Goal: Task Accomplishment & Management: Manage account settings

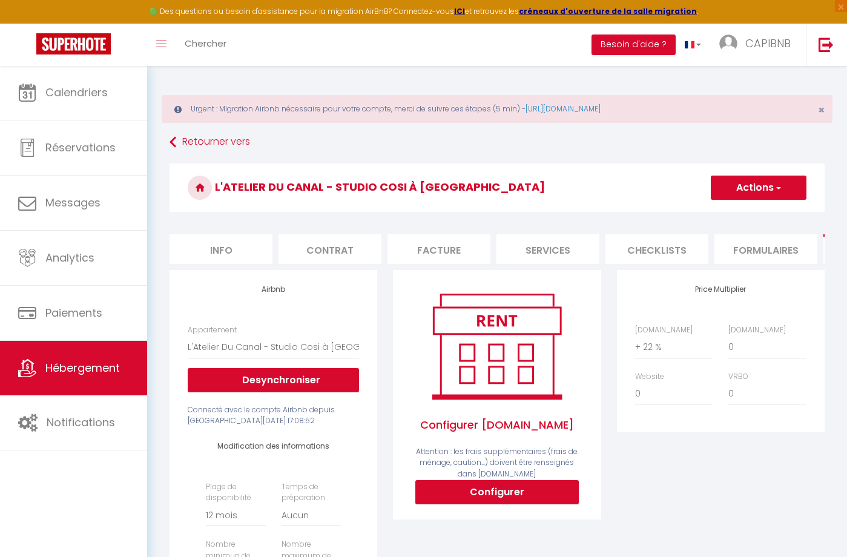
select select "17147-1379667802810088651"
select select "365"
select select "EUR"
select select
select select "+ 22 %"
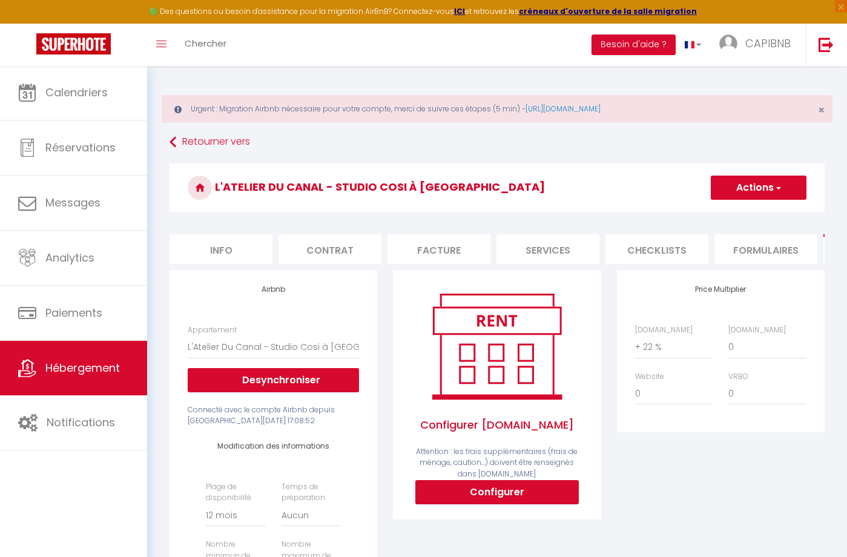
click at [722, 48] on img at bounding box center [728, 44] width 18 height 18
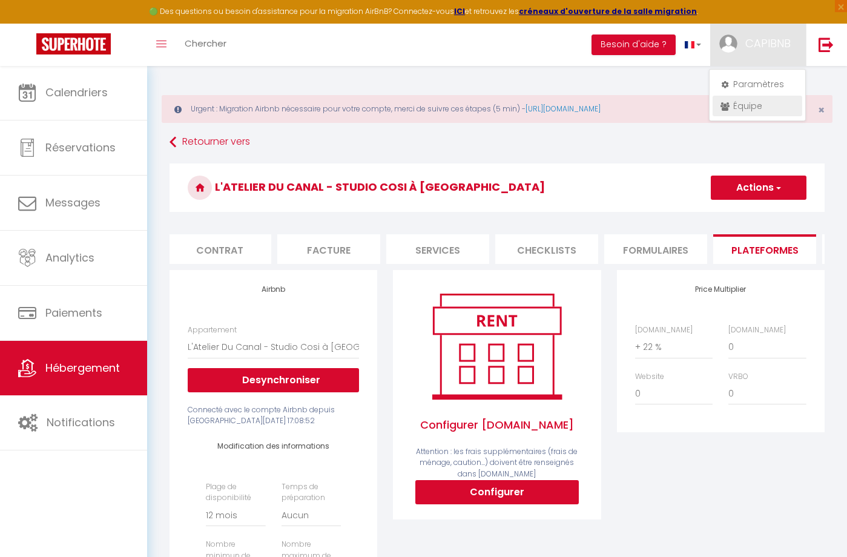
click at [745, 105] on link "Équipe" at bounding box center [758, 106] width 90 height 21
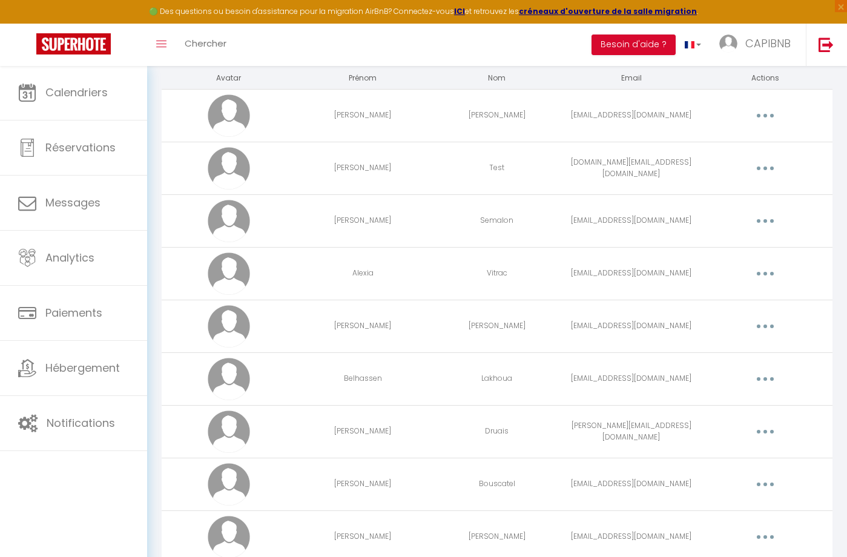
scroll to position [124, 0]
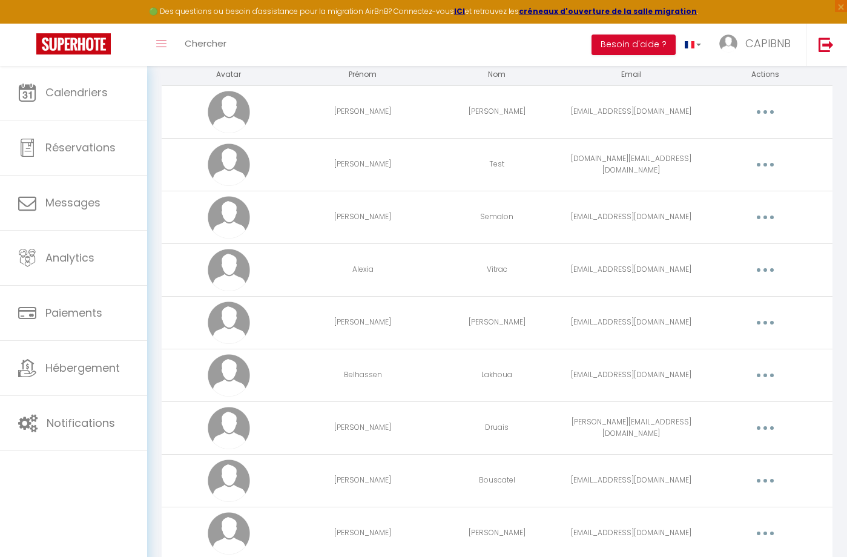
click at [754, 271] on button "button" at bounding box center [765, 269] width 34 height 19
click at [747, 292] on link "Editer" at bounding box center [734, 298] width 90 height 21
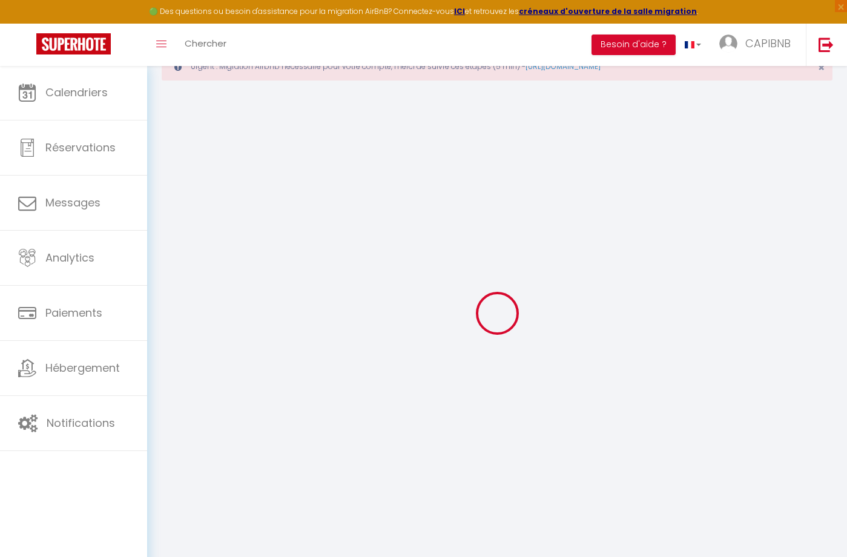
type input "Alexia"
type input "Vitrac"
type input "[EMAIL_ADDRESS][DOMAIN_NAME]"
type textarea "[URL][DOMAIN_NAME]"
checkbox input "false"
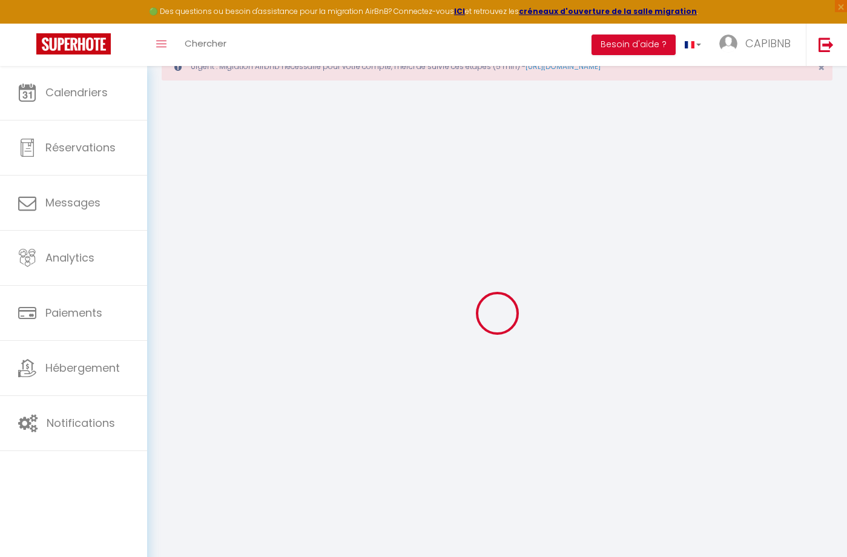
checkbox input "false"
checkbox input "true"
checkbox input "false"
checkbox input "true"
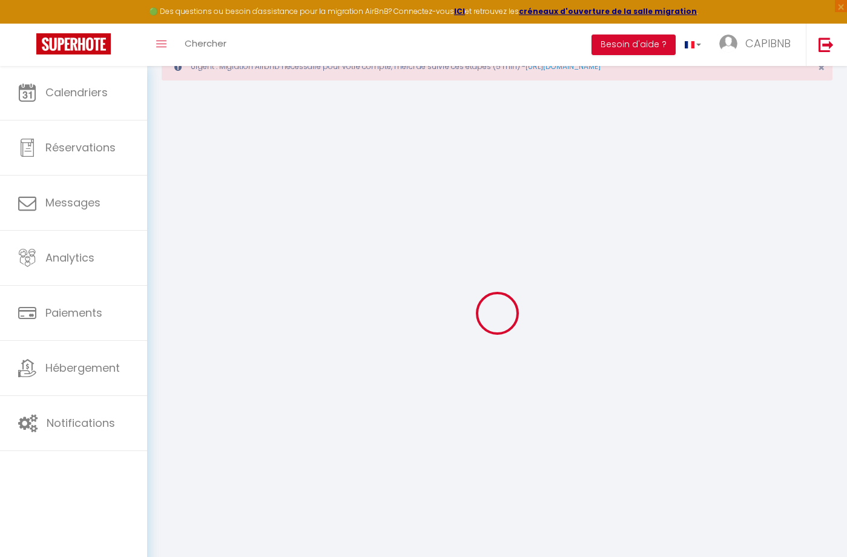
checkbox input "false"
checkbox input "true"
checkbox input "false"
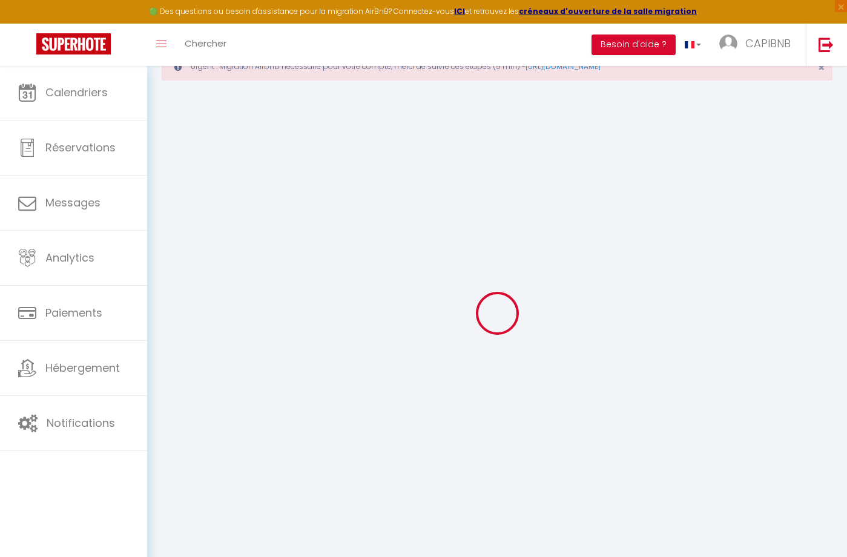
checkbox input "false"
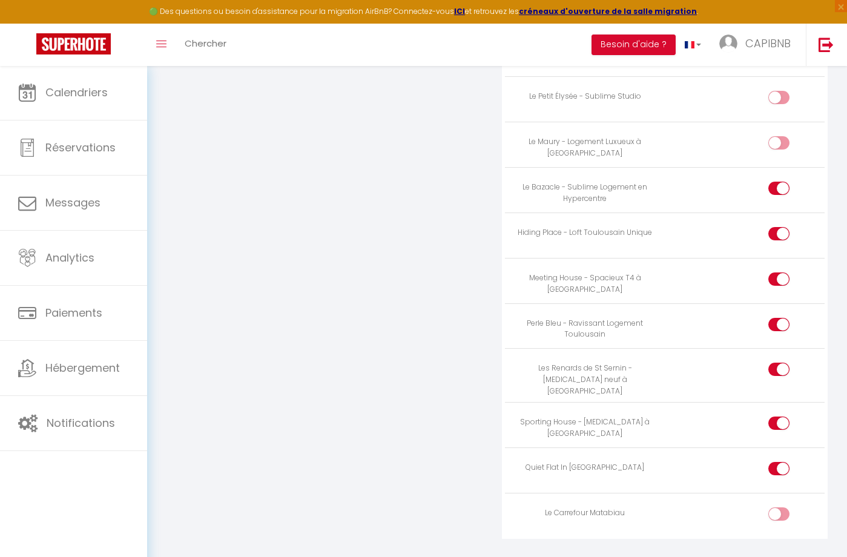
scroll to position [1856, 0]
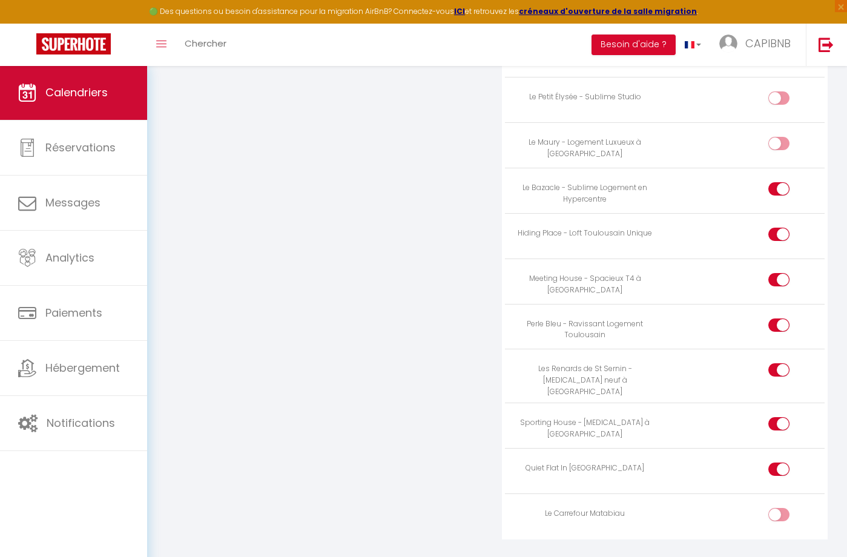
click at [120, 96] on link "Calendriers" at bounding box center [73, 92] width 147 height 54
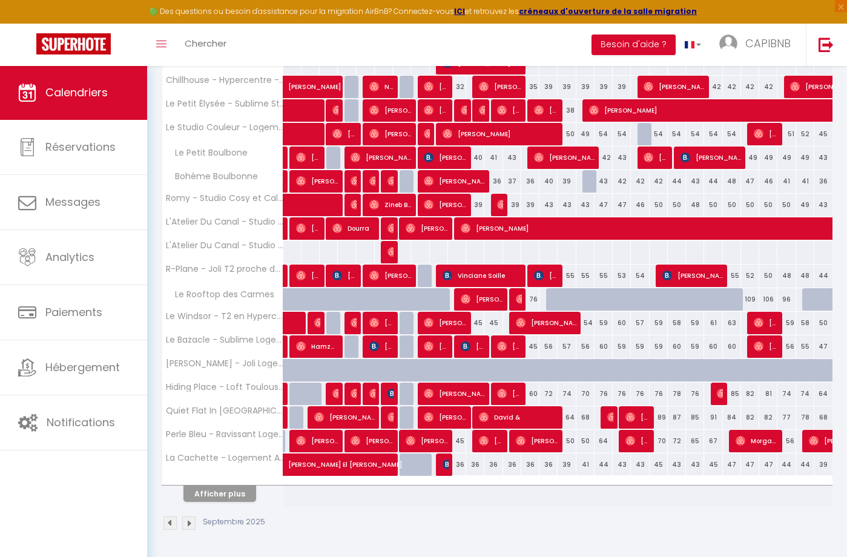
scroll to position [321, 0]
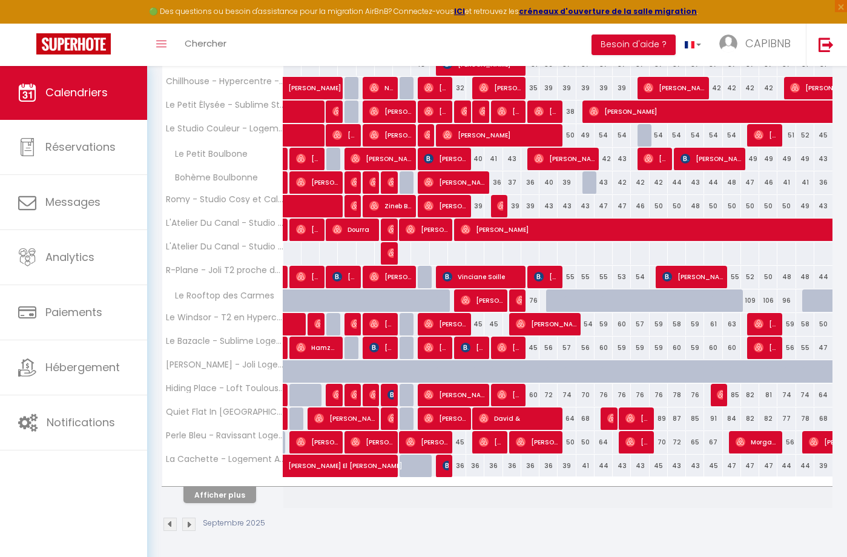
click at [238, 492] on button "Afficher plus" at bounding box center [219, 495] width 73 height 16
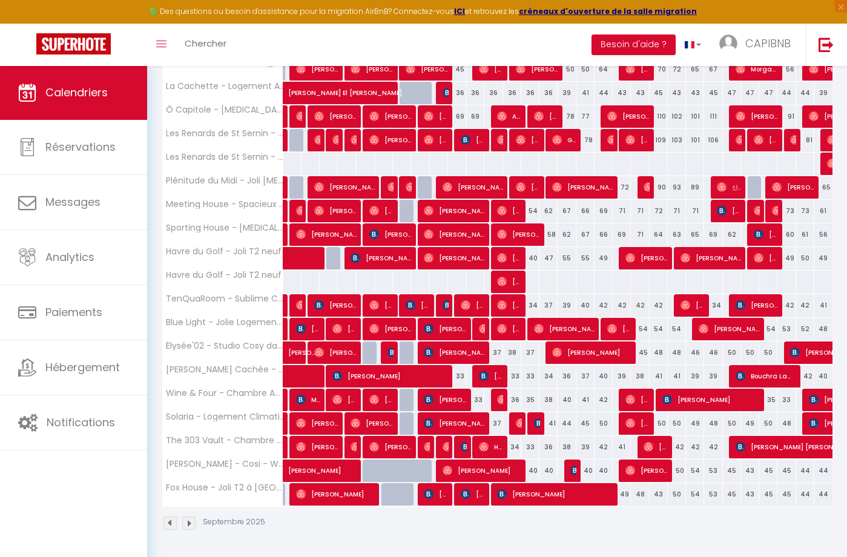
scroll to position [693, 0]
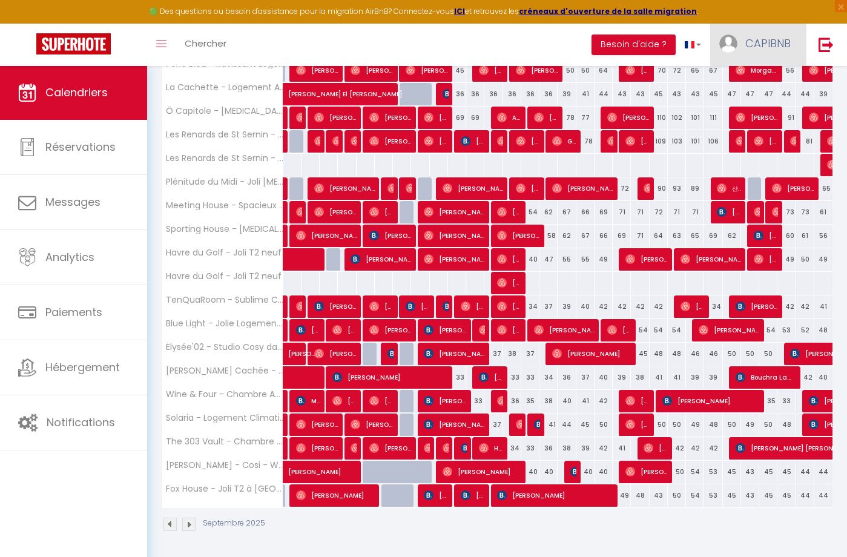
click at [745, 41] on link "CAPIBNB" at bounding box center [758, 45] width 96 height 42
click at [741, 102] on link "Équipe" at bounding box center [758, 106] width 90 height 21
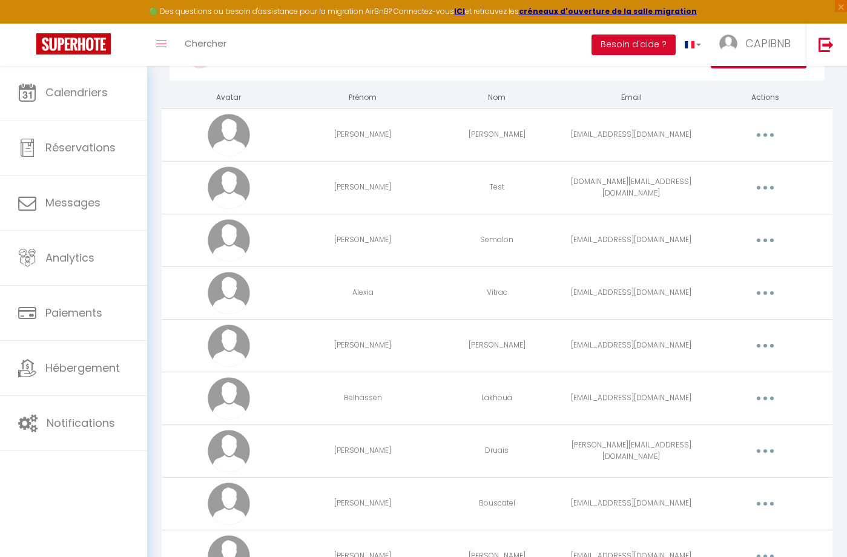
scroll to position [102, 0]
click at [764, 291] on icon "button" at bounding box center [766, 293] width 4 height 4
click at [710, 323] on link "Editer" at bounding box center [734, 320] width 90 height 21
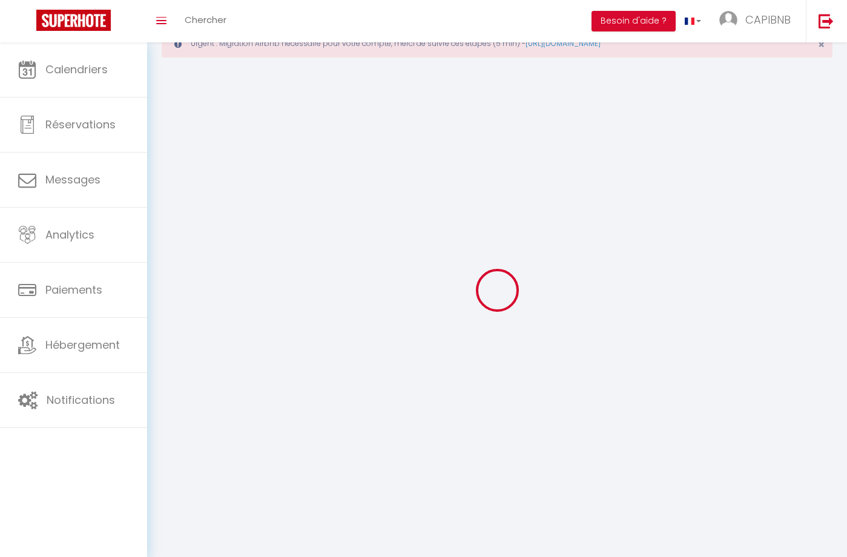
scroll to position [42, 0]
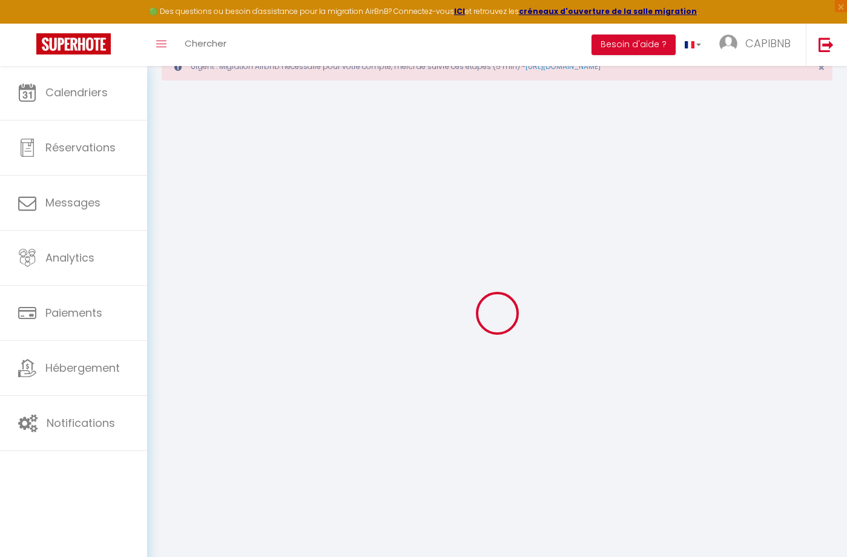
type input "Alexia"
type input "Vitrac"
type input "[EMAIL_ADDRESS][DOMAIN_NAME]"
type textarea "[URL][DOMAIN_NAME]"
checkbox input "false"
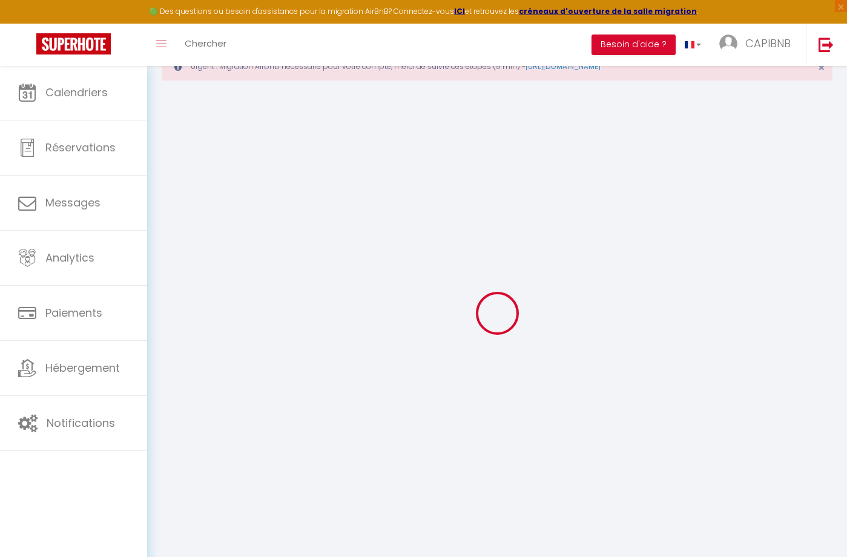
checkbox input "false"
checkbox input "true"
checkbox input "false"
checkbox input "true"
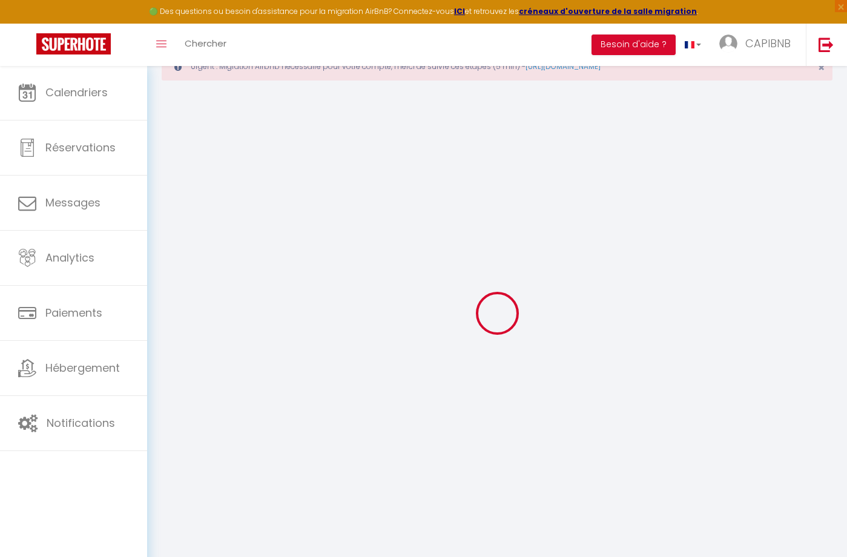
checkbox input "false"
checkbox input "true"
checkbox input "false"
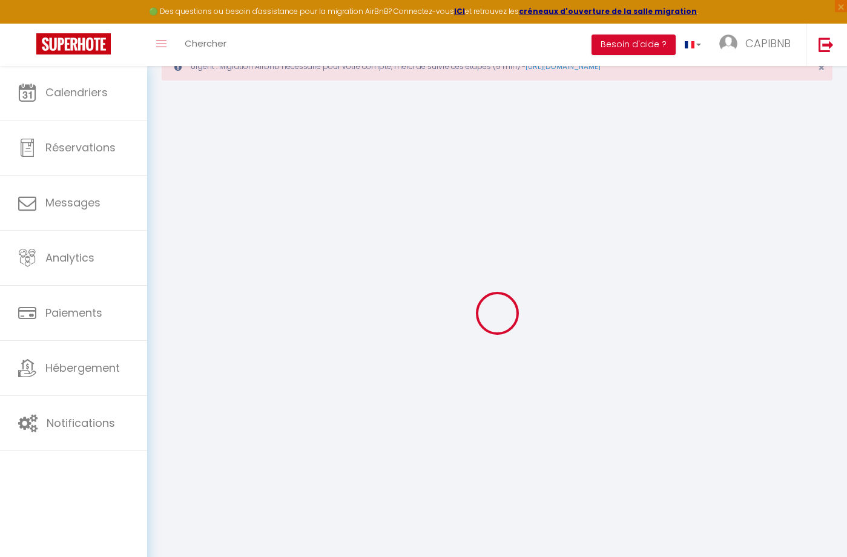
checkbox input "false"
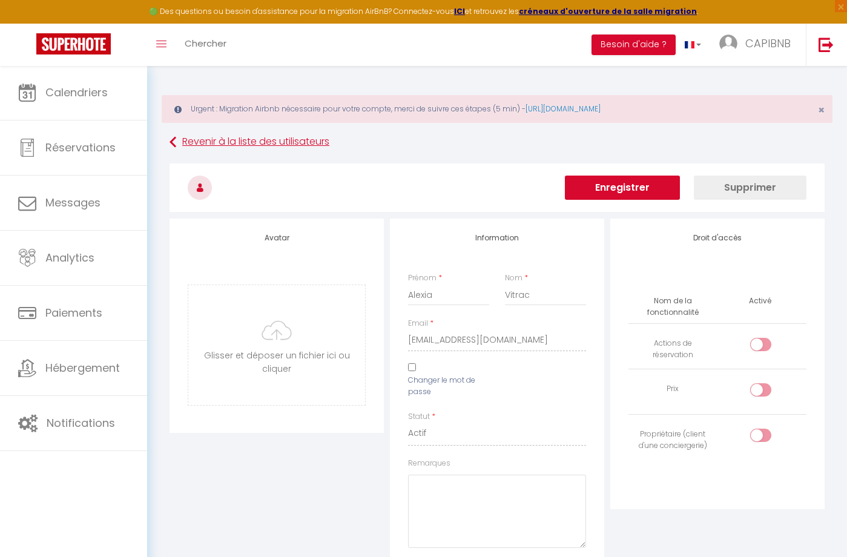
scroll to position [0, 0]
click at [247, 142] on link "Revenir à la liste des utilisateurs" at bounding box center [497, 142] width 655 height 22
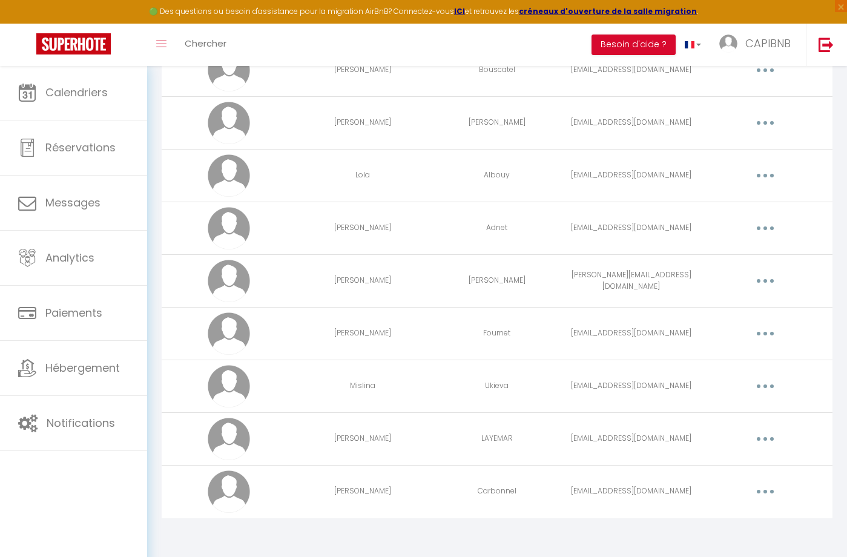
scroll to position [534, 0]
click at [775, 335] on button "button" at bounding box center [765, 334] width 34 height 19
click at [743, 354] on link "Editer" at bounding box center [734, 362] width 90 height 21
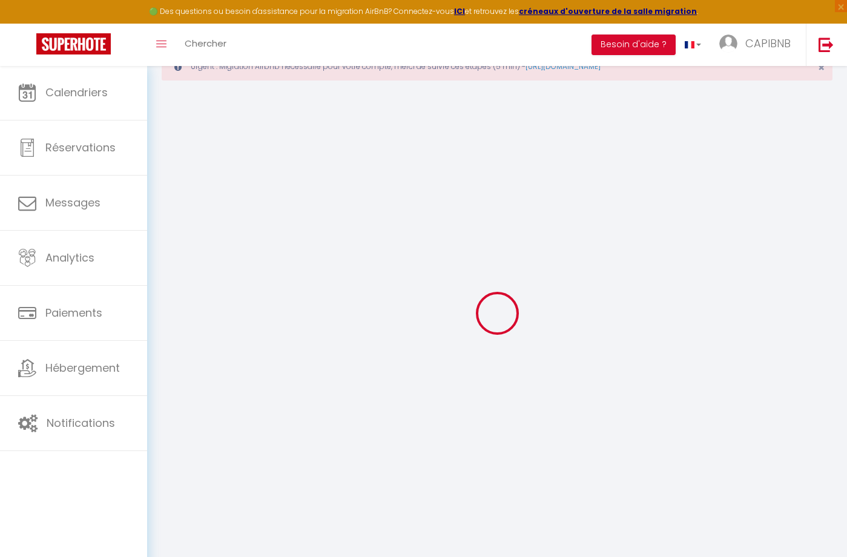
type input "[PERSON_NAME]"
type input "Fournet"
type input "[EMAIL_ADDRESS][DOMAIN_NAME]"
type textarea "[URL][DOMAIN_NAME]"
checkbox input "false"
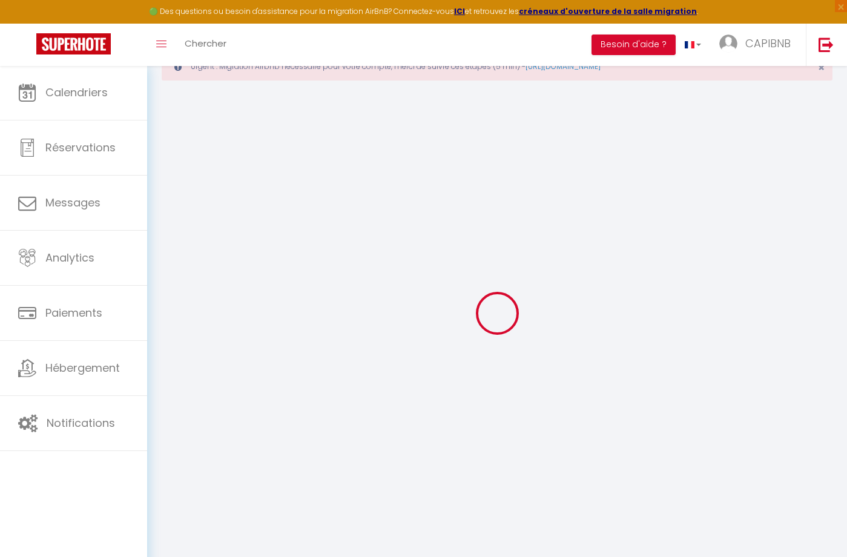
checkbox input "false"
checkbox input "true"
checkbox input "false"
checkbox input "true"
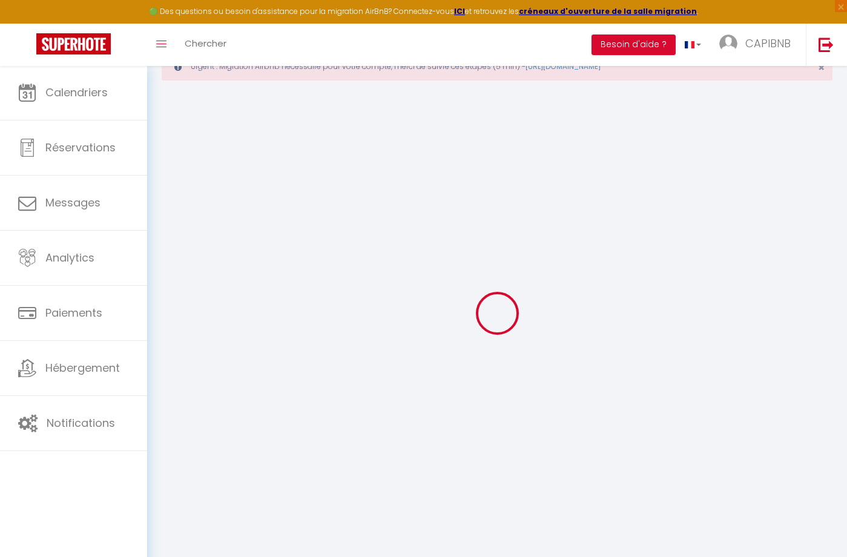
checkbox input "false"
checkbox input "true"
checkbox input "false"
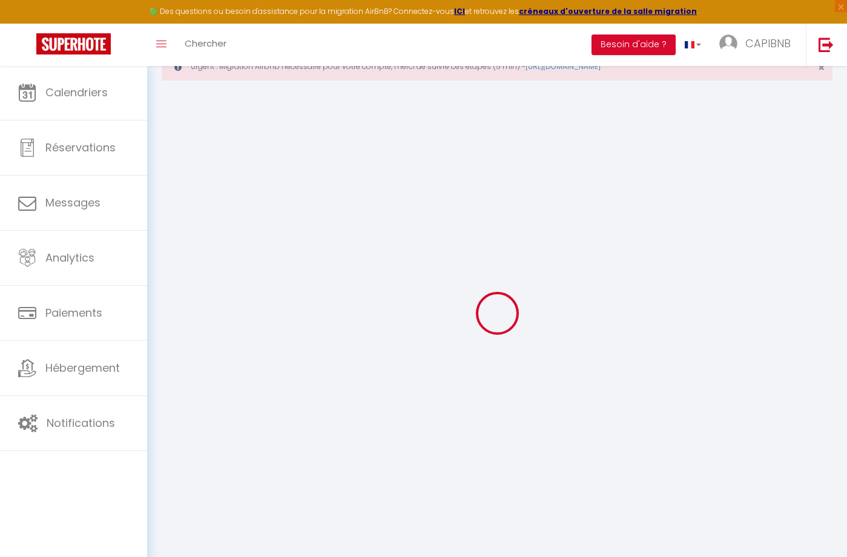
checkbox input "false"
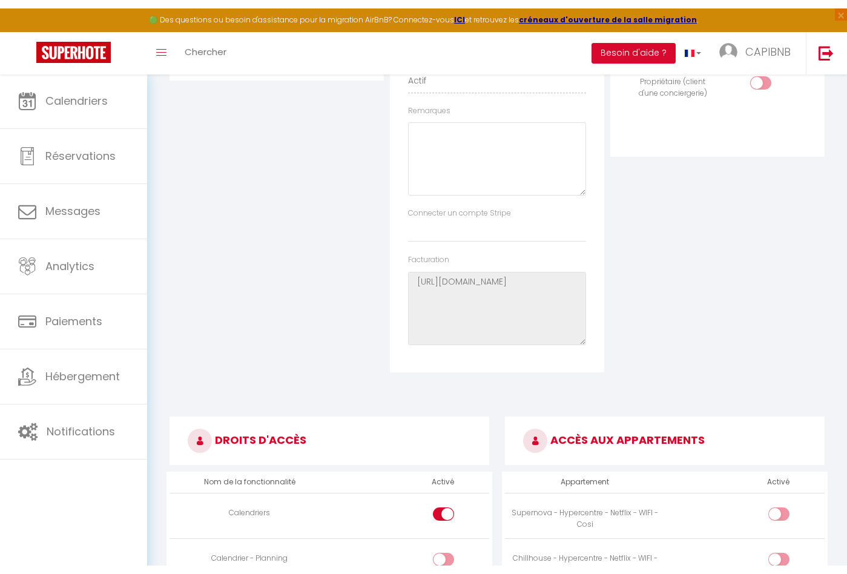
scroll to position [357, 0]
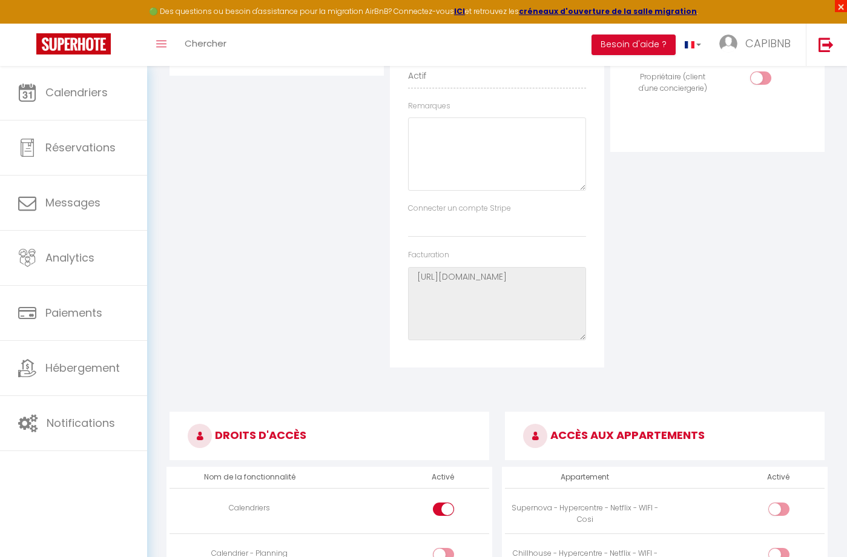
click at [840, 4] on span "×" at bounding box center [841, 6] width 12 height 12
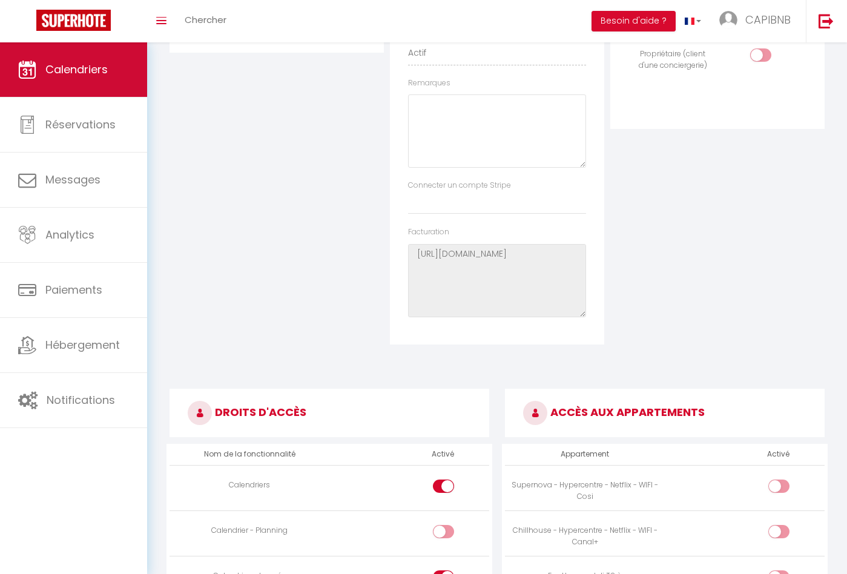
click at [113, 93] on link "Calendriers" at bounding box center [73, 69] width 147 height 54
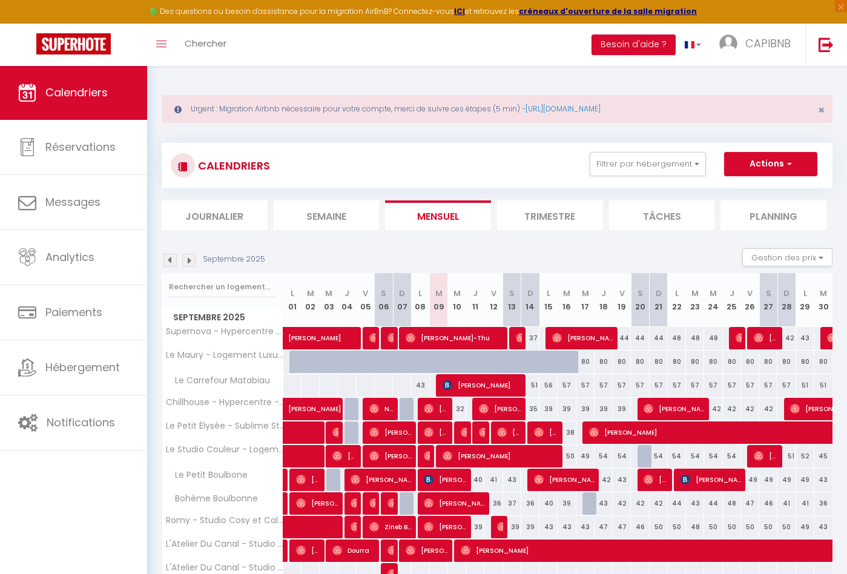
click at [170, 262] on img at bounding box center [169, 260] width 13 height 13
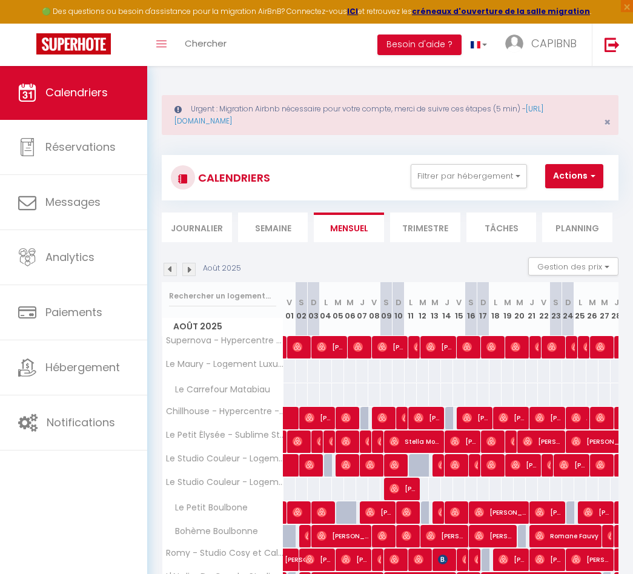
click at [172, 272] on img at bounding box center [169, 269] width 13 height 13
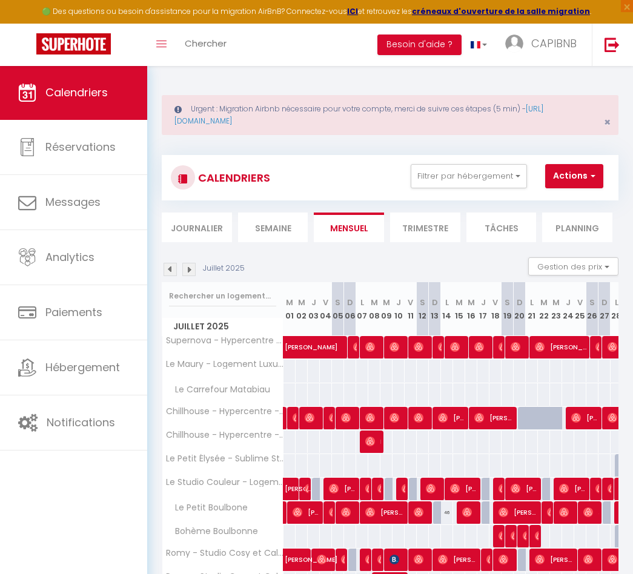
click at [172, 272] on img at bounding box center [169, 269] width 13 height 13
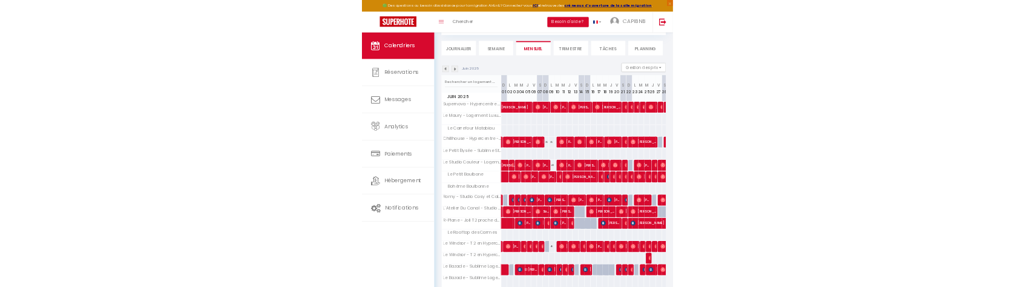
scroll to position [130, 0]
